Goal: Information Seeking & Learning: Learn about a topic

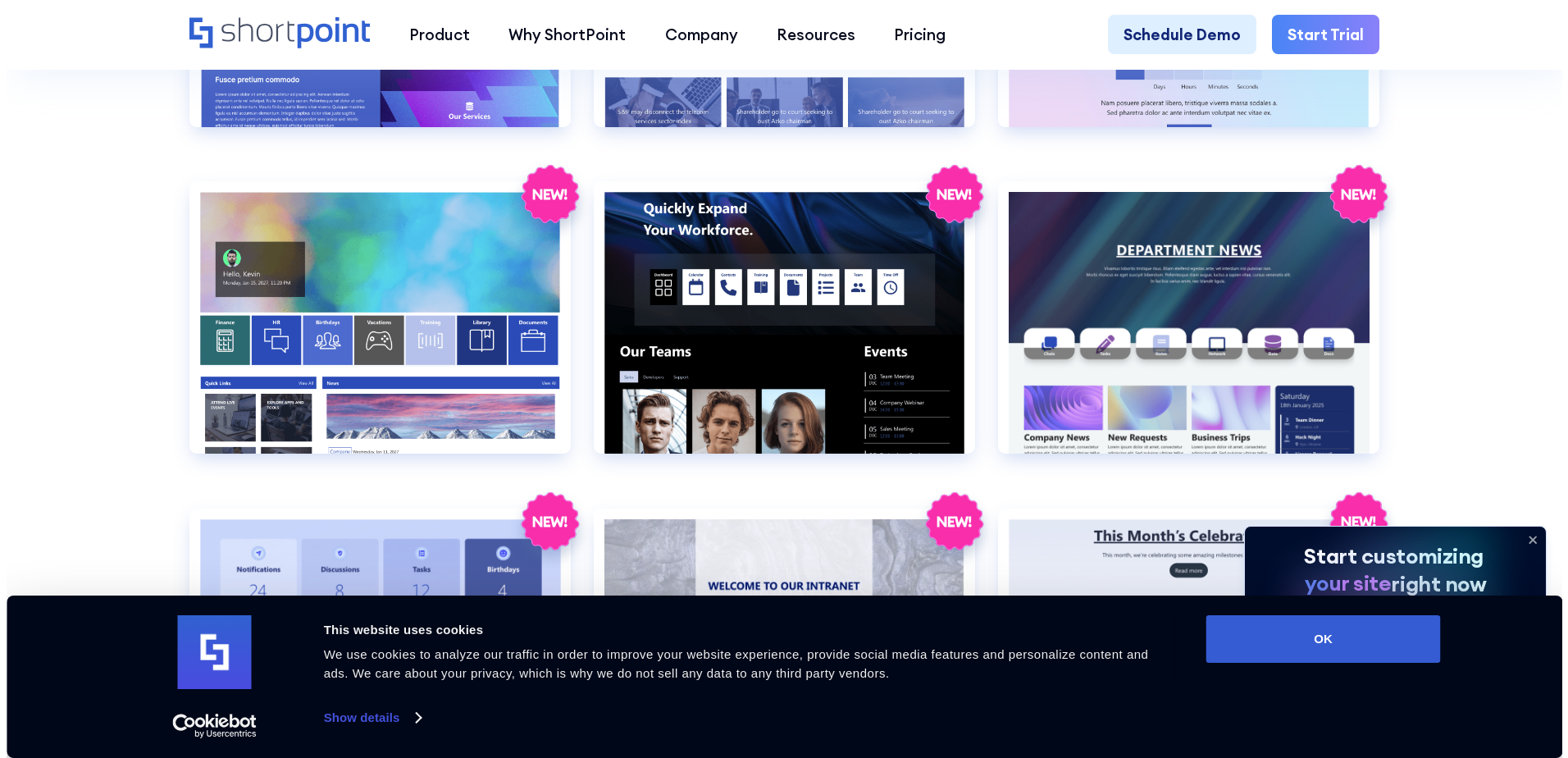
scroll to position [3008, 0]
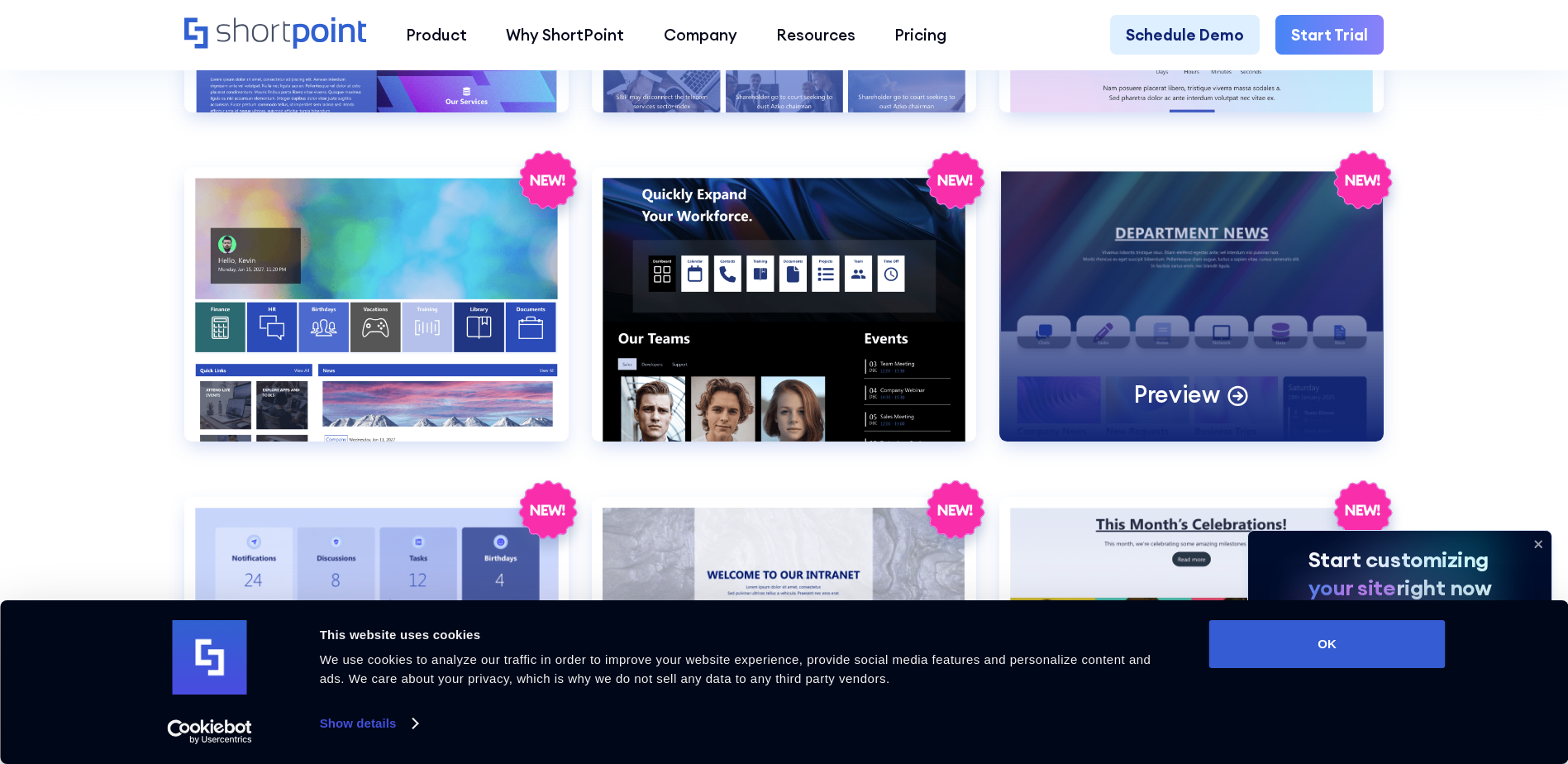
click at [1193, 372] on div "Preview" at bounding box center [1190, 304] width 384 height 274
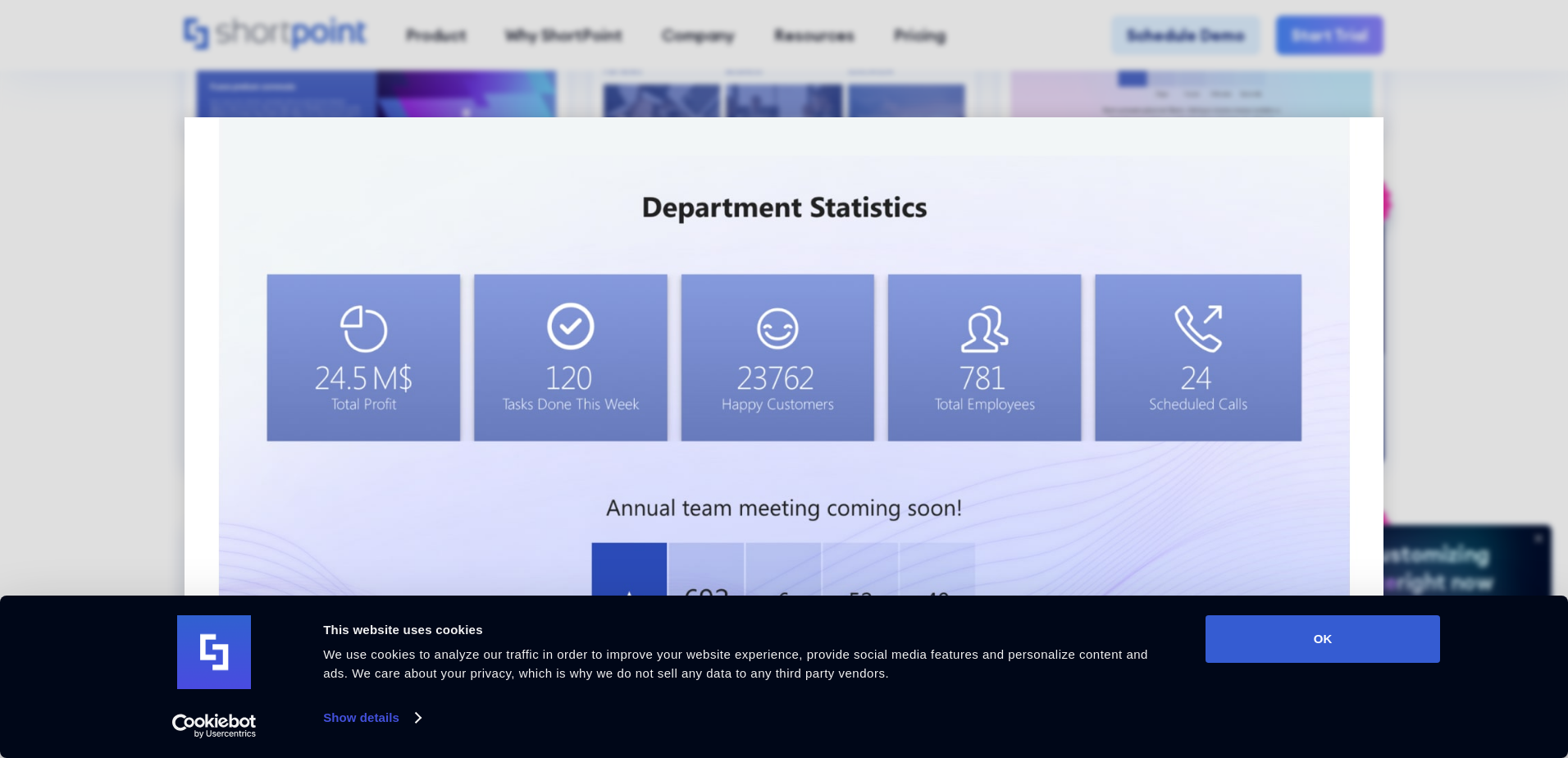
scroll to position [1653, 0]
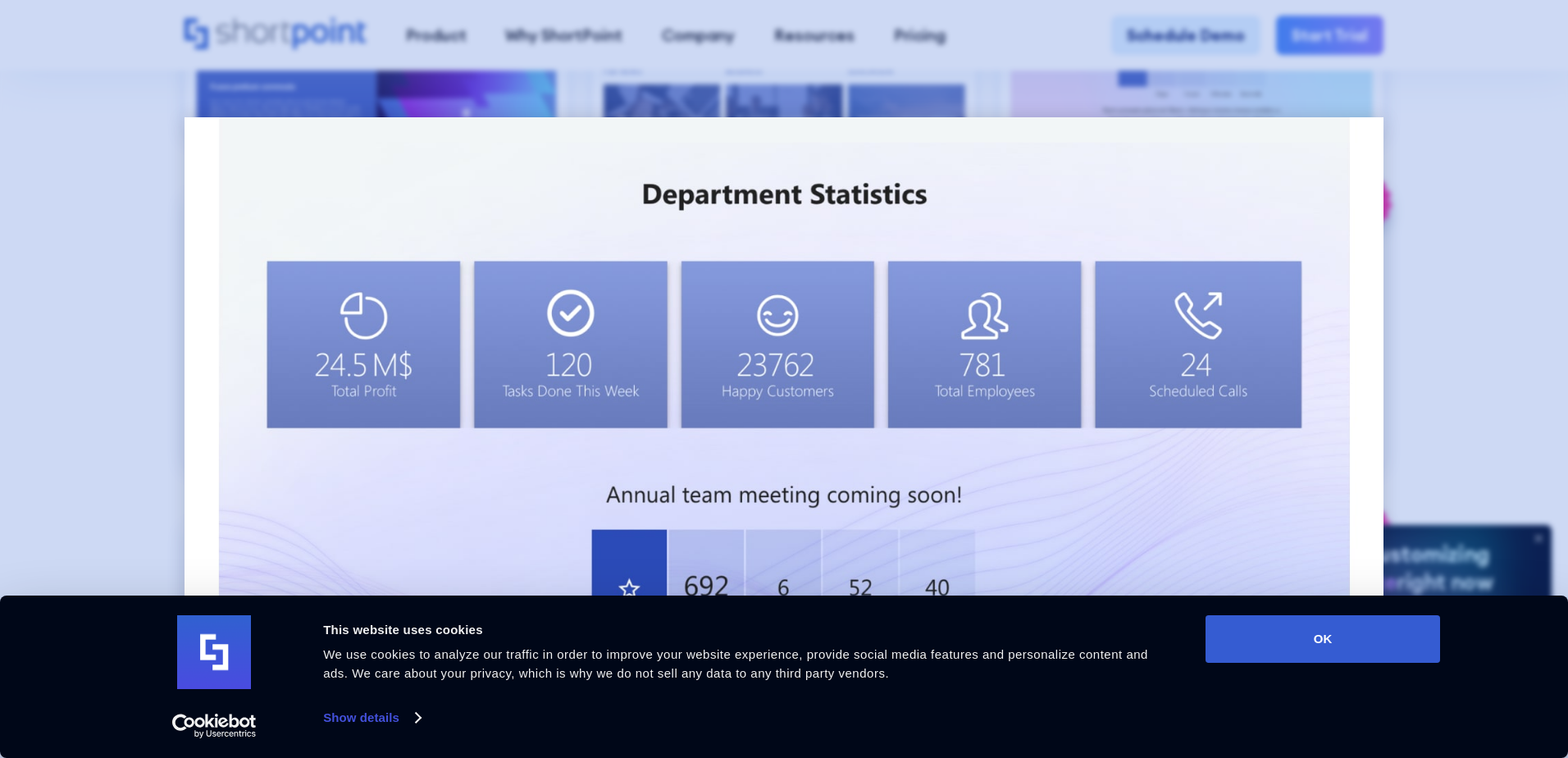
click at [119, 386] on div at bounding box center [784, 379] width 1568 height 758
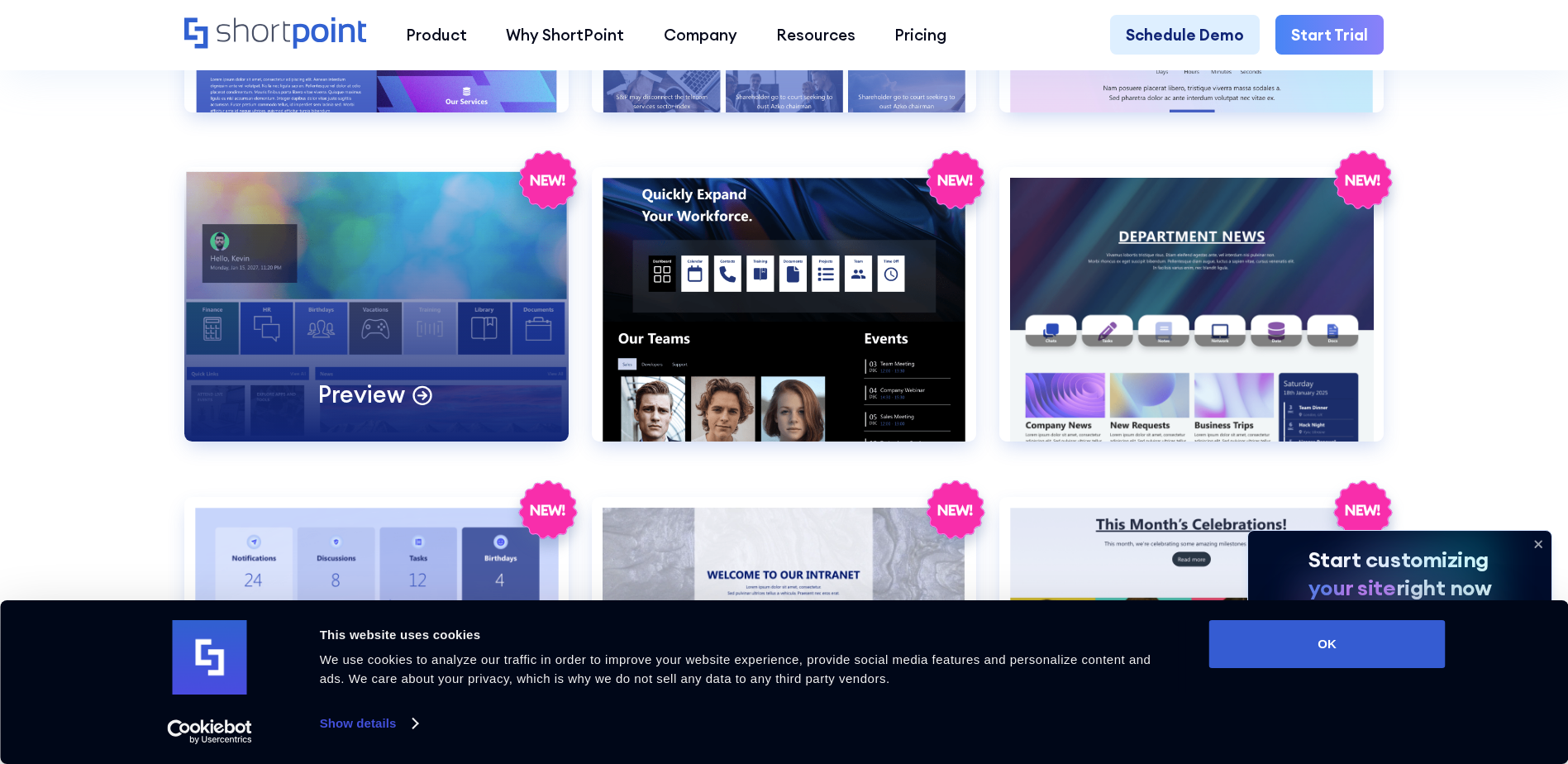
click at [397, 378] on div "Preview" at bounding box center [376, 304] width 384 height 274
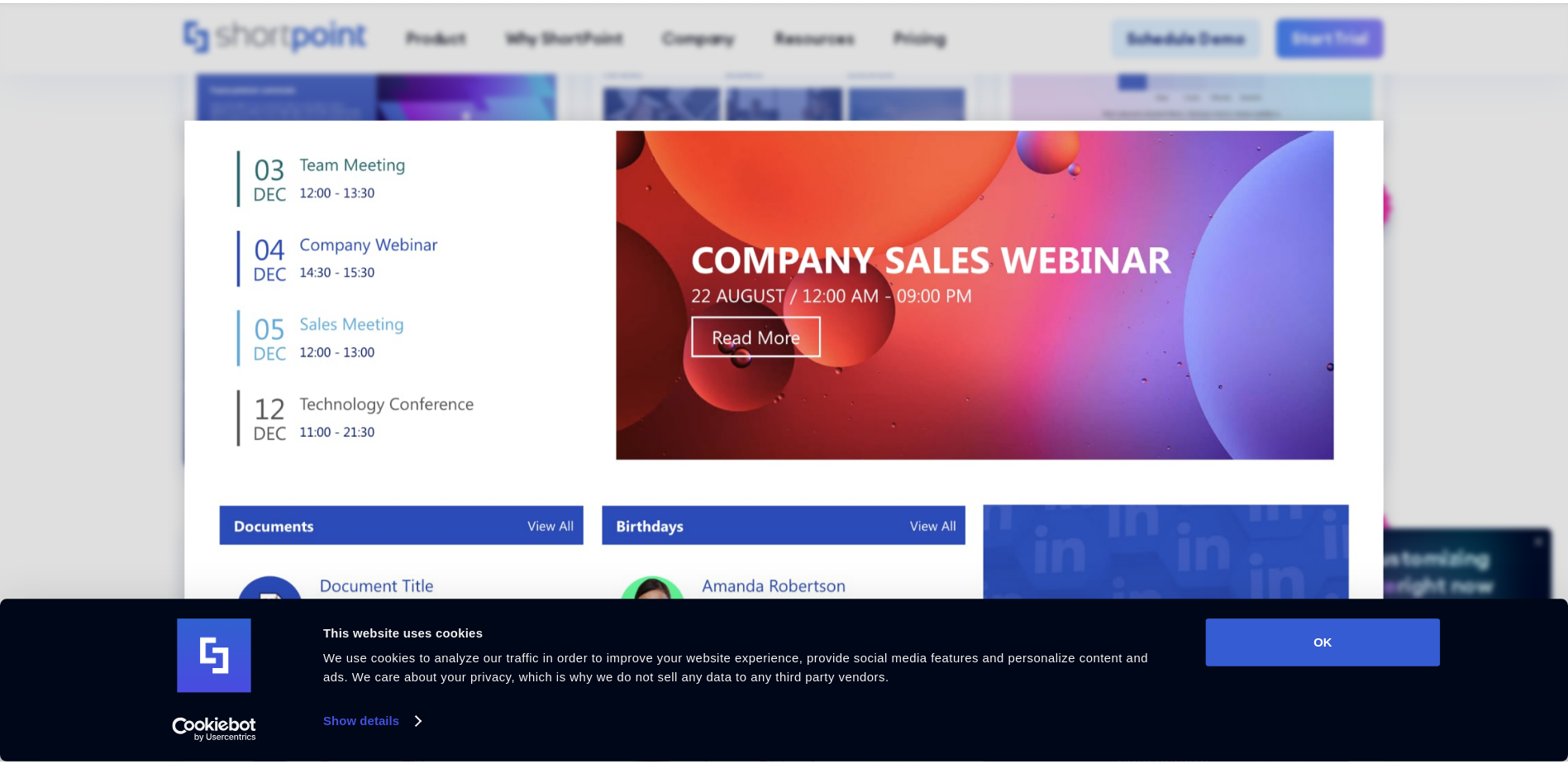
scroll to position [1288, 0]
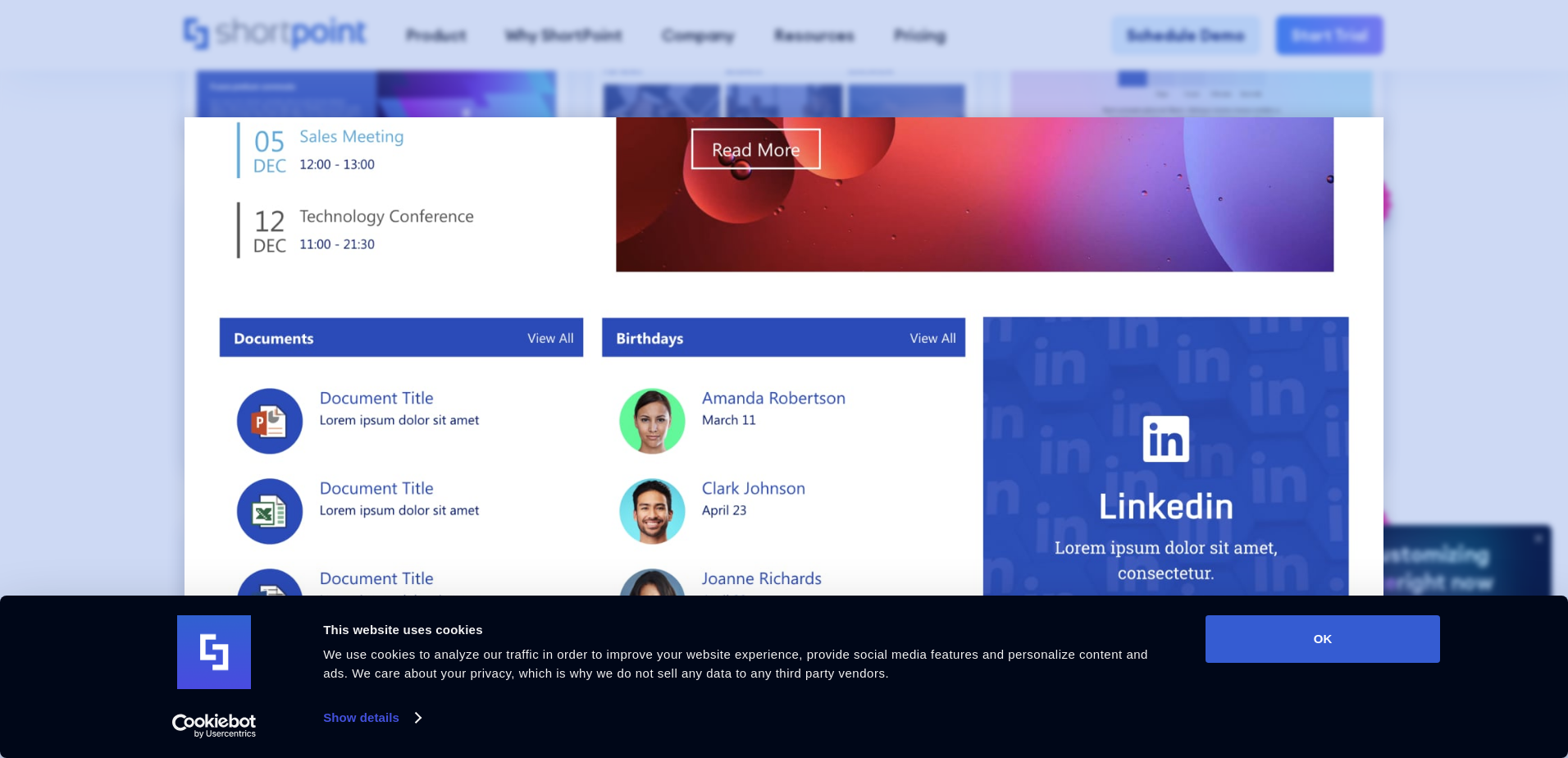
click at [128, 415] on div at bounding box center [784, 379] width 1568 height 758
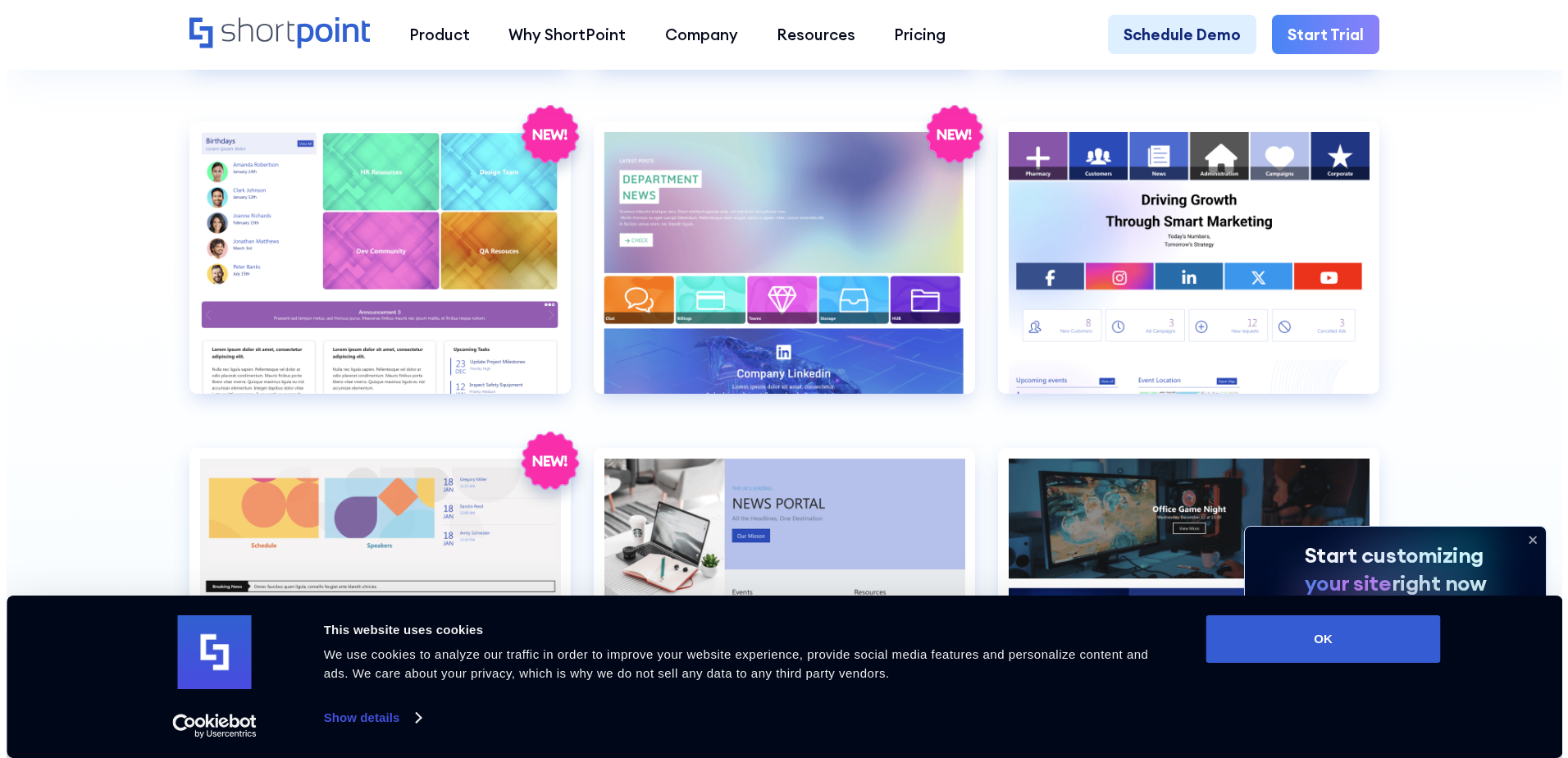
scroll to position [4374, 0]
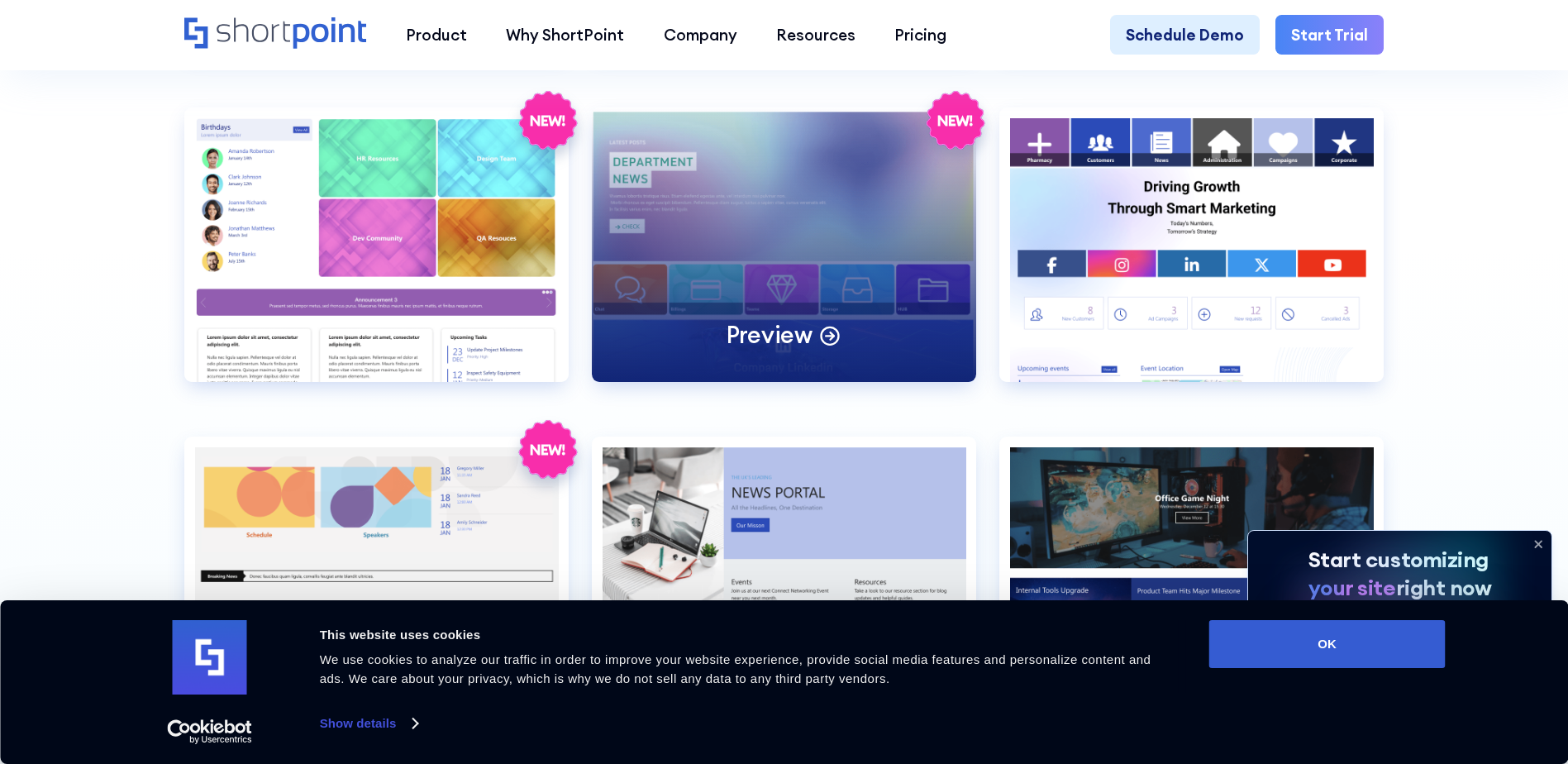
click at [836, 345] on icon at bounding box center [829, 334] width 23 height 23
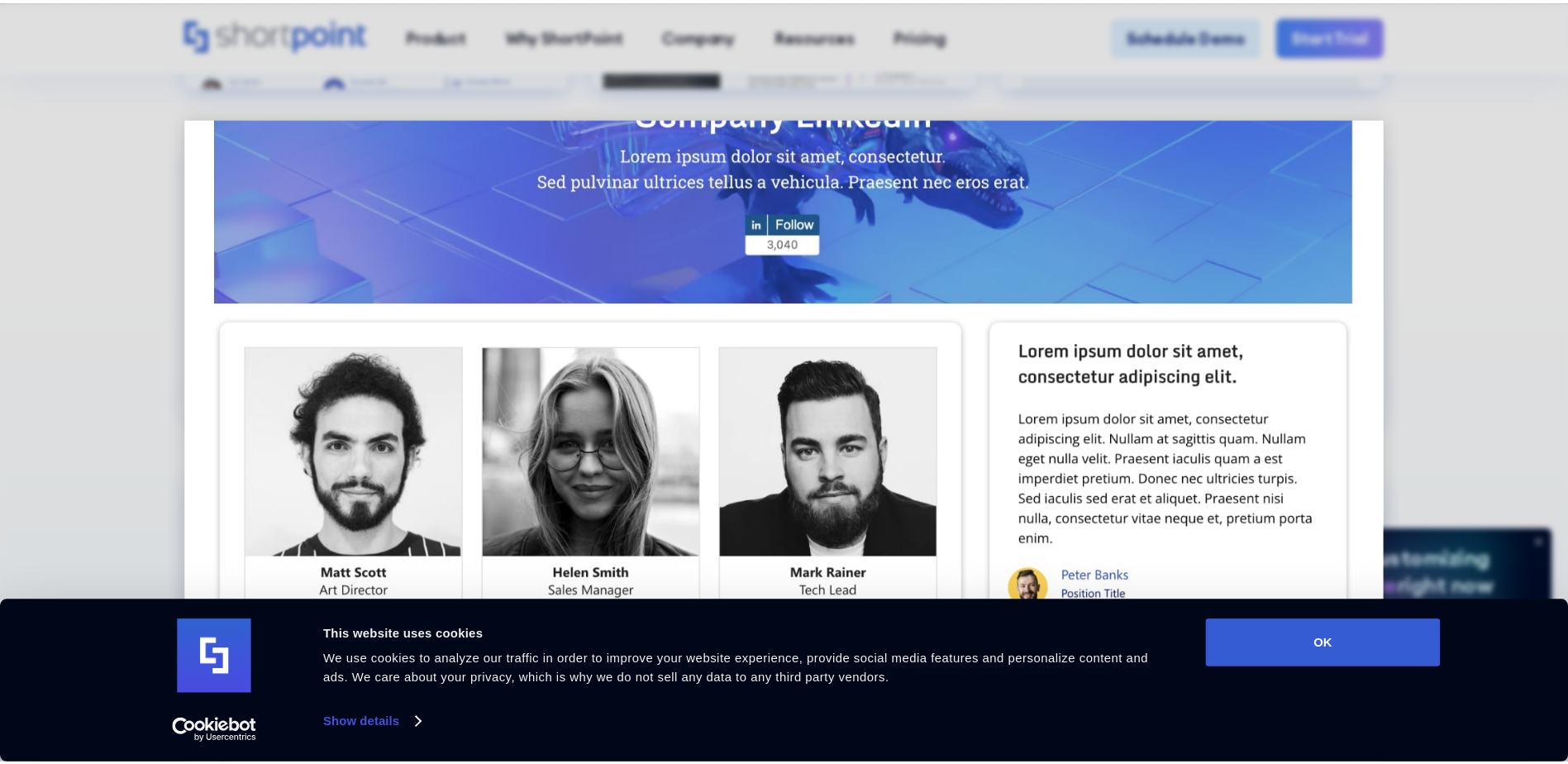
scroll to position [843, 0]
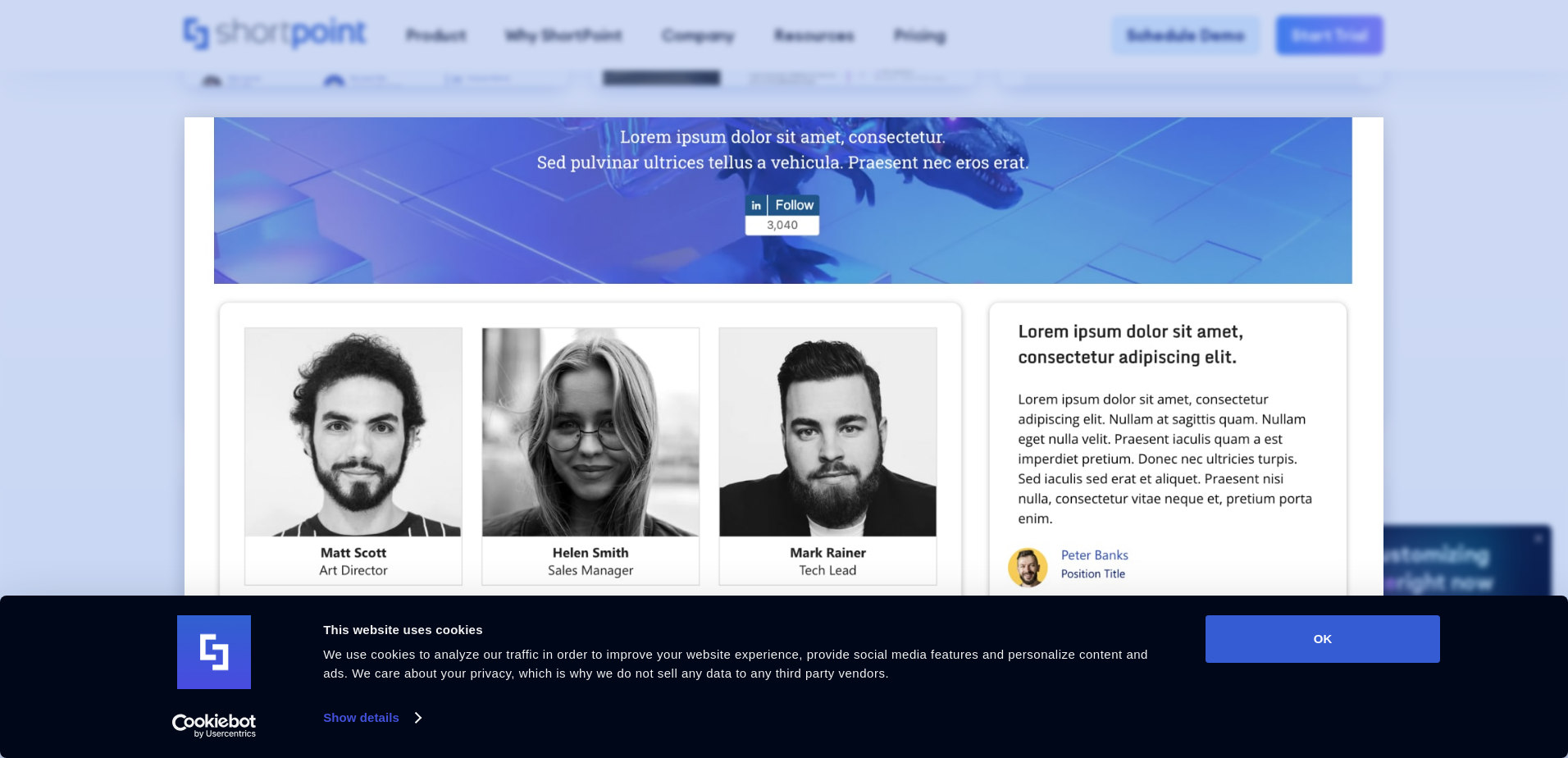
click at [157, 396] on div at bounding box center [784, 379] width 1568 height 758
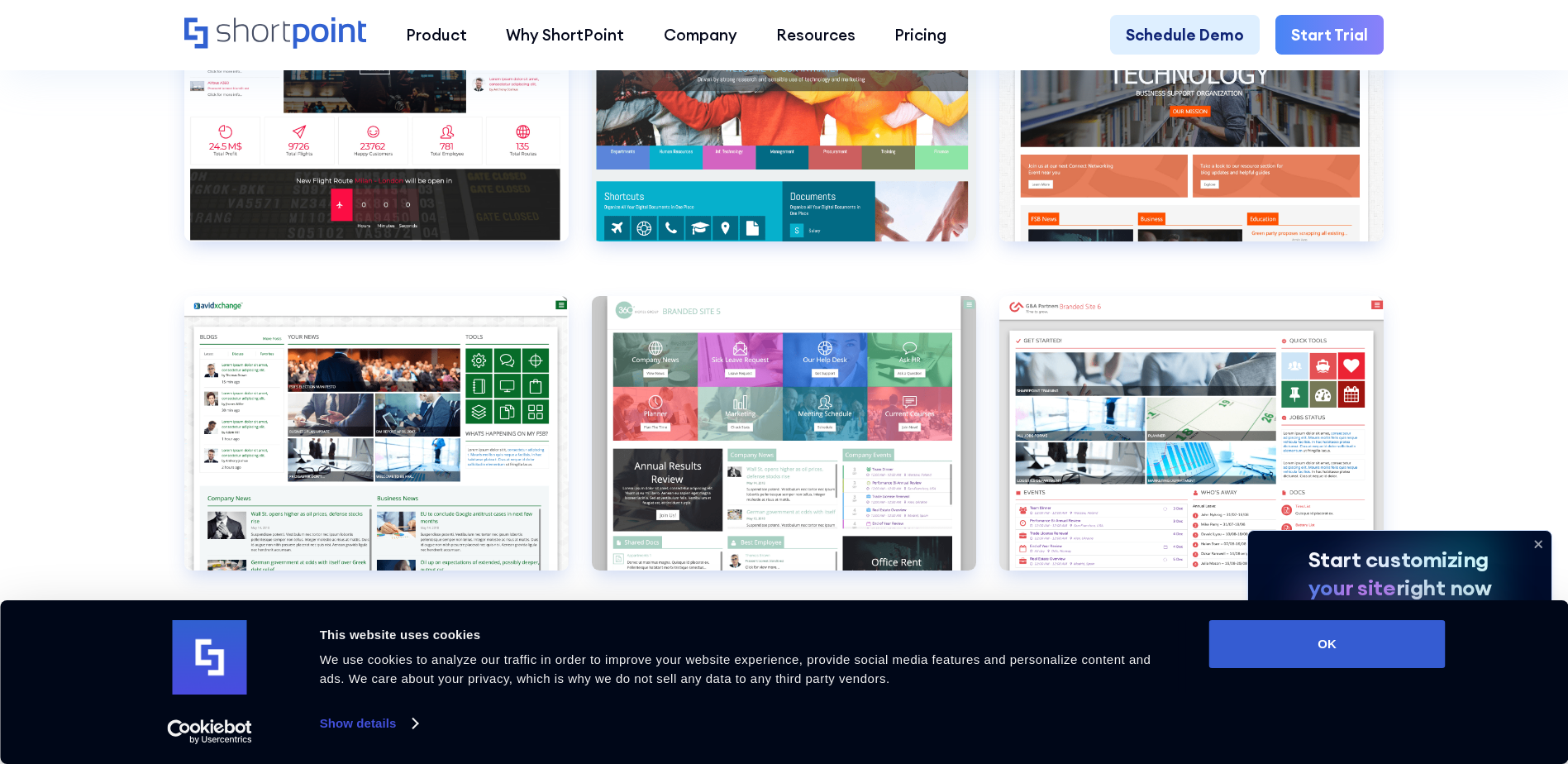
scroll to position [6062, 0]
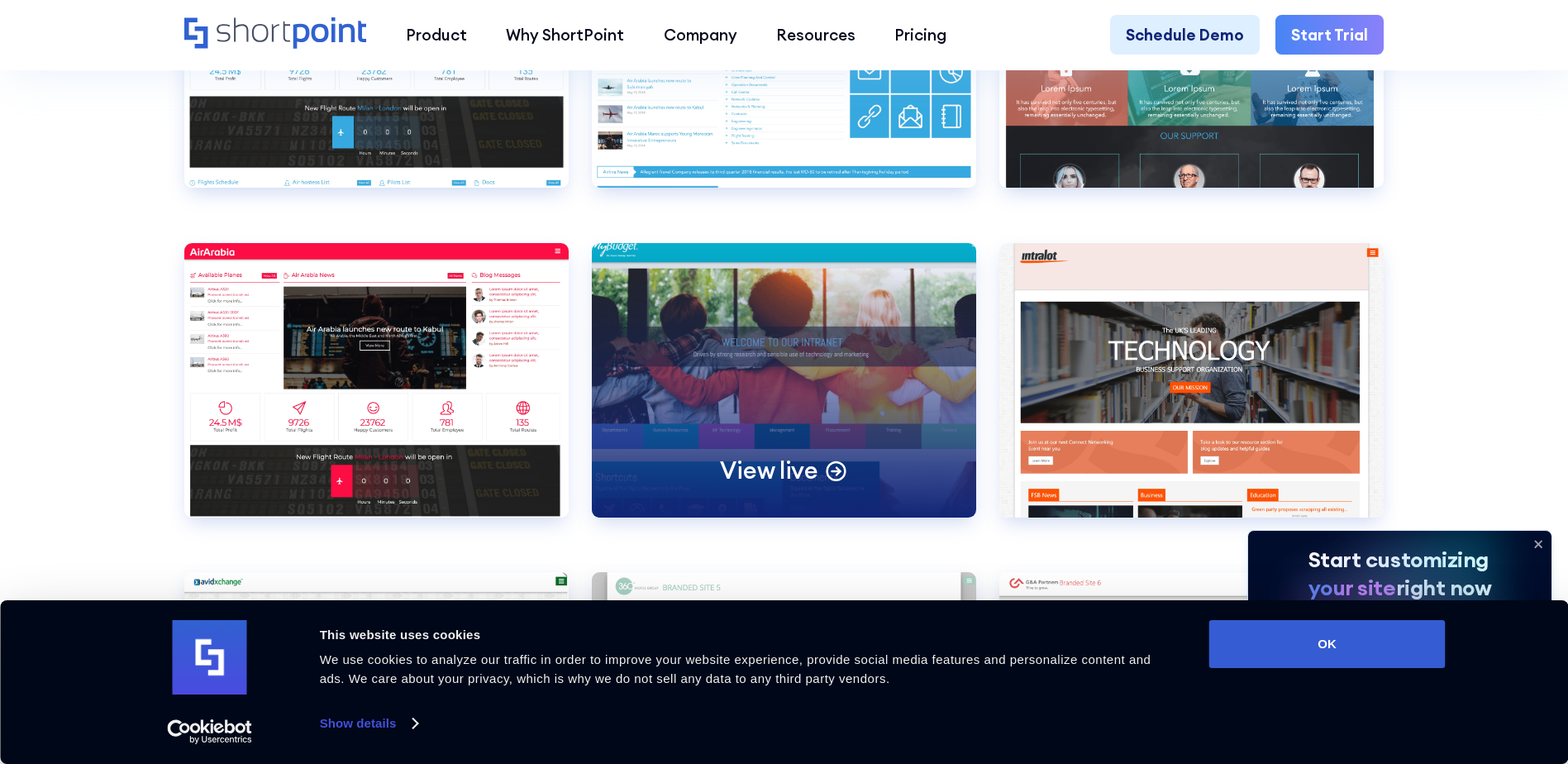
click at [792, 486] on p "View live" at bounding box center [768, 470] width 98 height 31
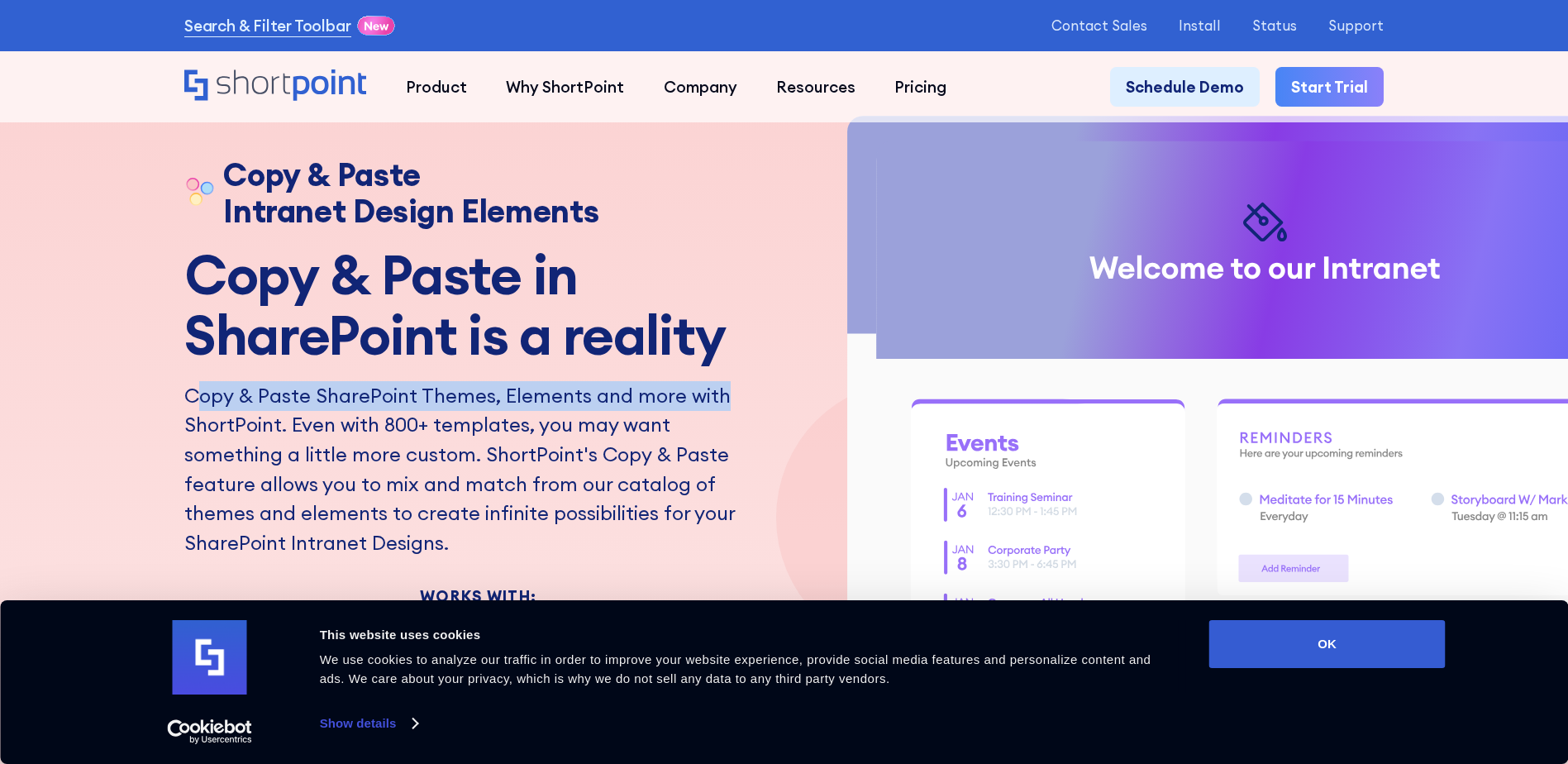
drag, startPoint x: 200, startPoint y: 399, endPoint x: 762, endPoint y: 413, distance: 562.2
click at [762, 413] on p "Copy & Paste SharePoint Themes, Elements and more with ShortPoint. Even with 80…" at bounding box center [478, 469] width 587 height 176
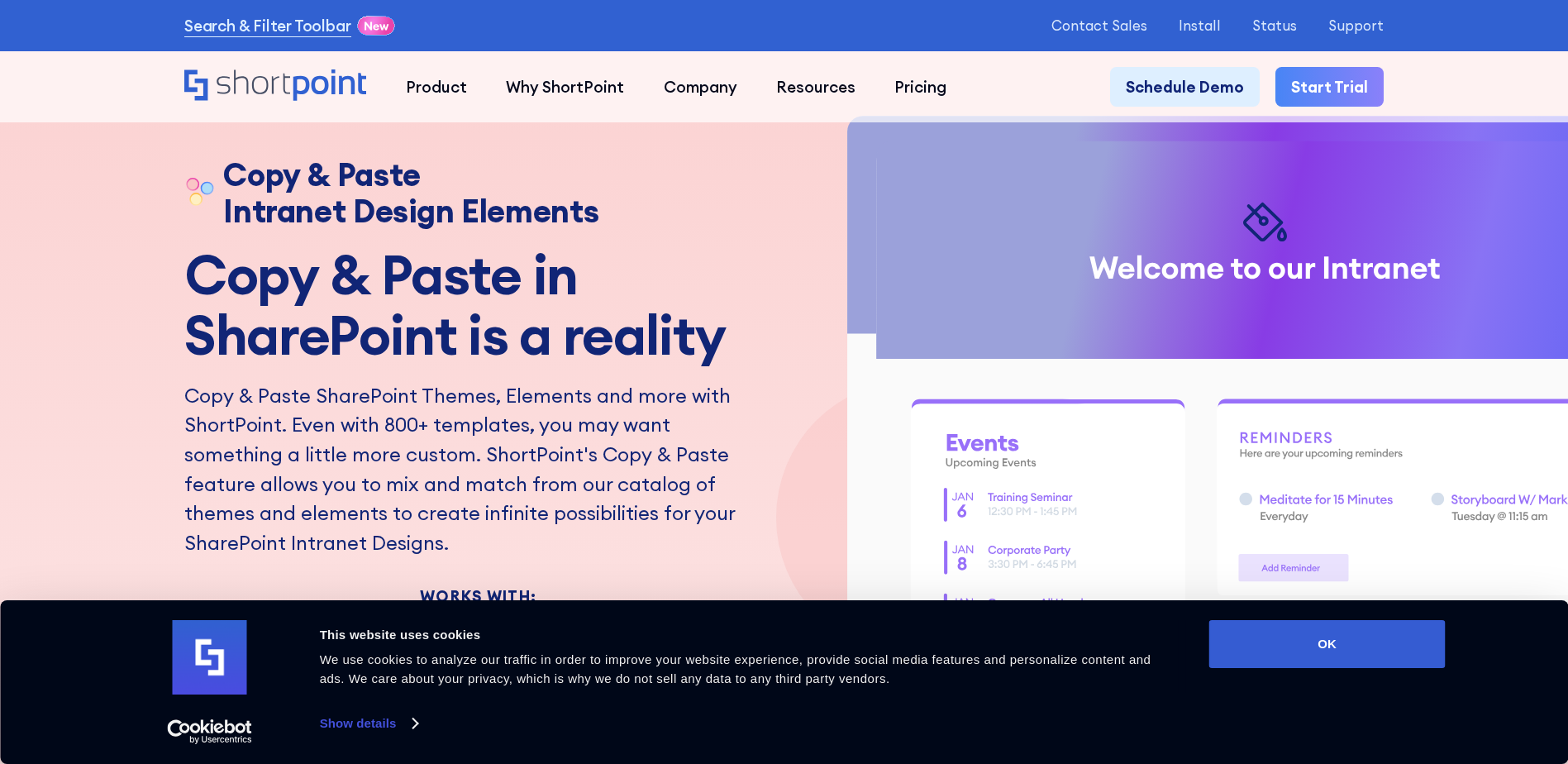
drag, startPoint x: 762, startPoint y: 413, endPoint x: 472, endPoint y: 435, distance: 290.8
click at [482, 435] on p "Copy & Paste SharePoint Themes, Elements and more with ShortPoint. Even with 80…" at bounding box center [478, 469] width 587 height 176
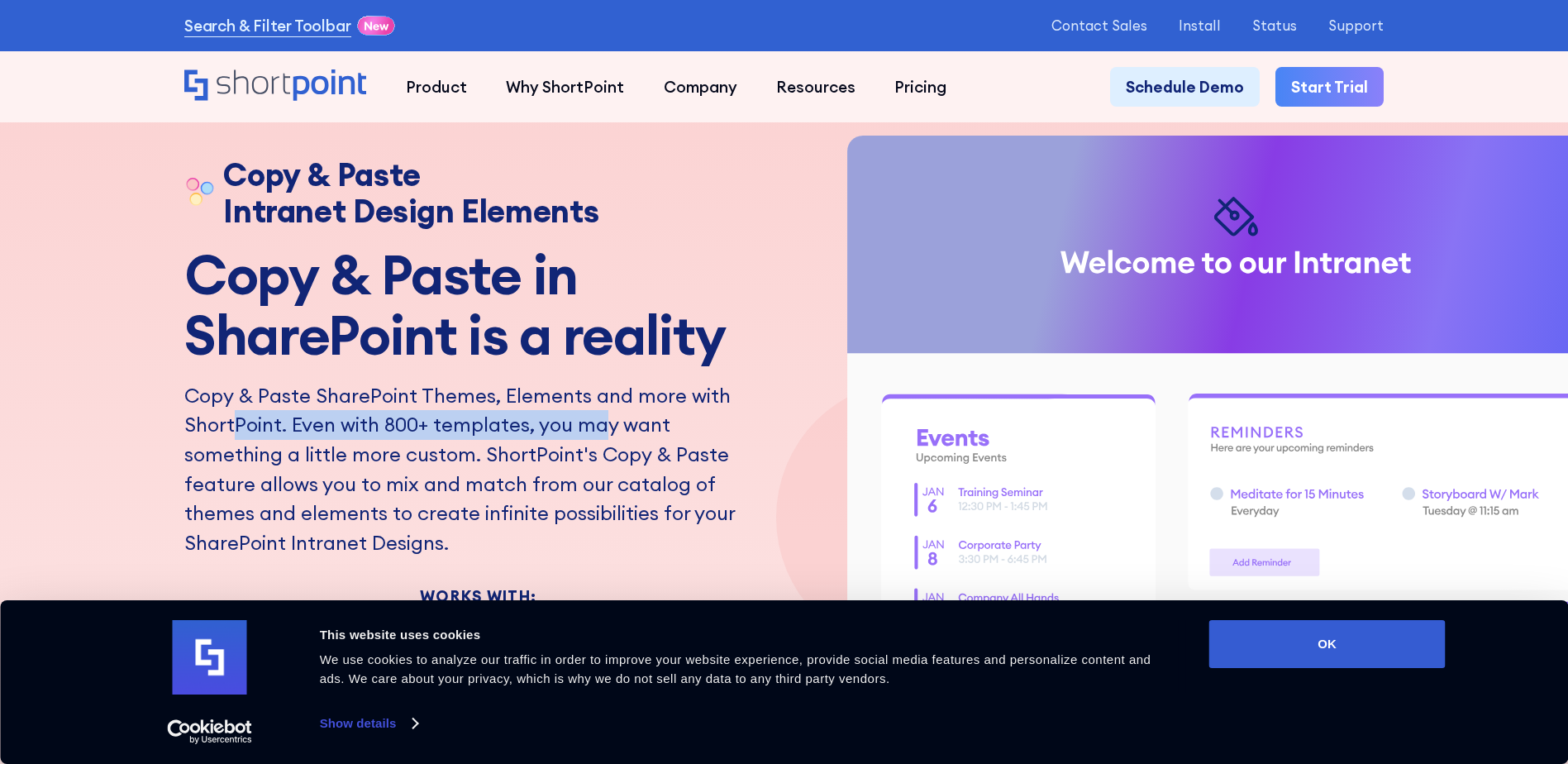
drag, startPoint x: 231, startPoint y: 432, endPoint x: 605, endPoint y: 439, distance: 374.1
click at [605, 439] on p "Copy & Paste SharePoint Themes, Elements and more with ShortPoint. Even with 80…" at bounding box center [478, 469] width 587 height 176
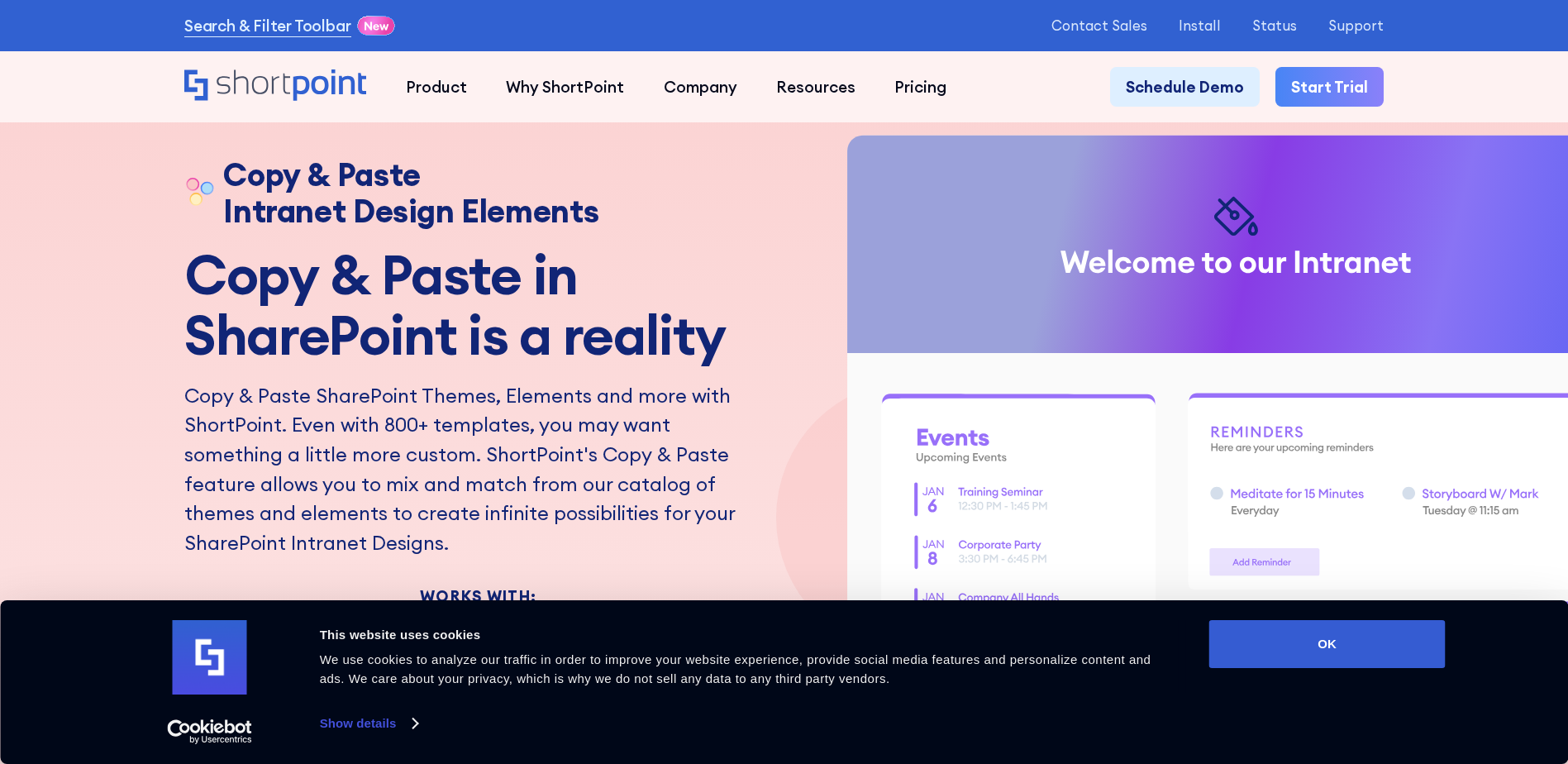
drag, startPoint x: 605, startPoint y: 439, endPoint x: 373, endPoint y: 494, distance: 238.4
click at [373, 494] on p "Copy & Paste SharePoint Themes, Elements and more with ShortPoint. Even with 80…" at bounding box center [478, 469] width 587 height 176
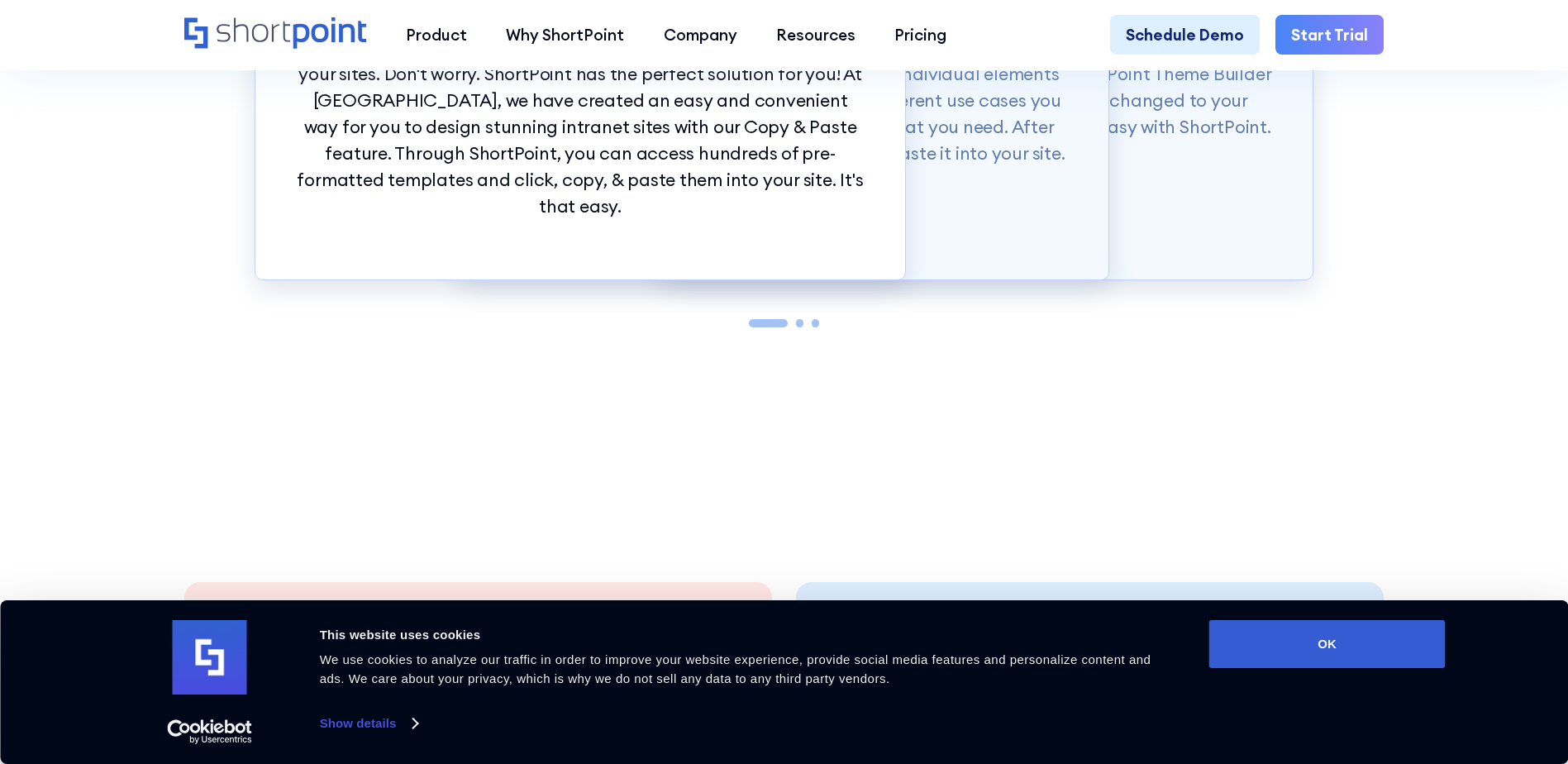
scroll to position [1653, 0]
